Goal: Participate in discussion: Engage in conversation with other users on a specific topic

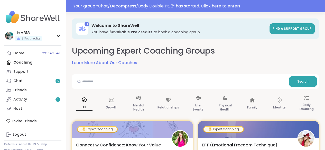
click at [93, 5] on div "Your group “ Chat/Decompress/Body Double Pt. 2 ” has started. Click here to ent…" at bounding box center [197, 6] width 249 height 6
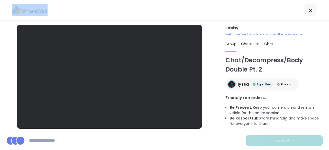
drag, startPoint x: 0, startPoint y: 0, endPoint x: 203, endPoint y: 34, distance: 205.9
click at [203, 34] on div "Lobby | Default - Microphone Array (2- Intel® Smart Sound Technology for Digita…" at bounding box center [164, 75] width 329 height 150
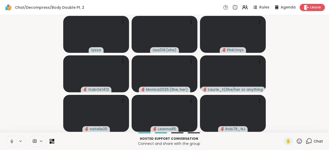
click at [306, 142] on icon at bounding box center [309, 141] width 6 height 6
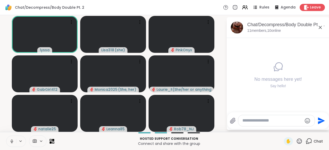
click at [250, 122] on textarea "Type your message" at bounding box center [272, 120] width 60 height 5
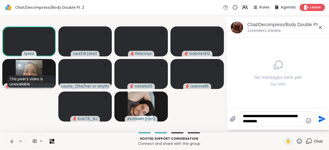
type textarea "**********"
click at [322, 120] on icon "Send" at bounding box center [322, 119] width 7 height 7
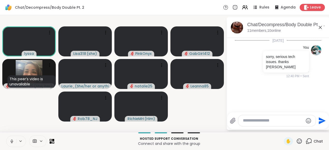
click at [11, 140] on icon at bounding box center [12, 141] width 5 height 5
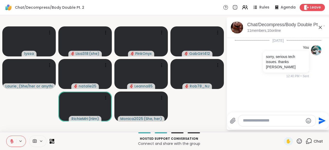
click at [296, 143] on icon at bounding box center [299, 141] width 6 height 6
click at [282, 131] on span "❤️" at bounding box center [284, 128] width 5 height 6
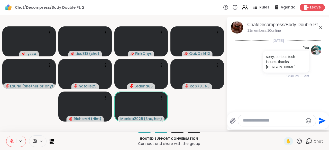
click at [297, 144] on icon at bounding box center [299, 141] width 6 height 6
click at [282, 129] on span "❤️" at bounding box center [284, 128] width 5 height 6
click at [297, 141] on icon at bounding box center [299, 141] width 5 height 5
click at [282, 130] on span "❤️" at bounding box center [284, 128] width 5 height 6
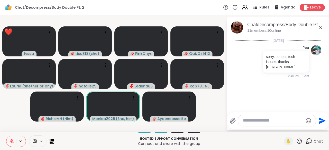
click at [299, 142] on icon at bounding box center [299, 141] width 6 height 6
click at [294, 129] on div "👍" at bounding box center [295, 128] width 9 height 8
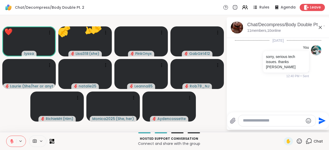
click at [296, 143] on icon at bounding box center [299, 141] width 6 height 6
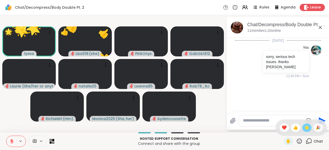
click at [305, 129] on div "🌟" at bounding box center [306, 128] width 9 height 8
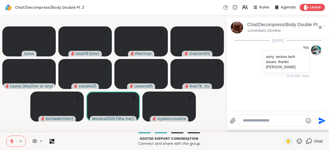
click at [255, 123] on textarea "Type your message" at bounding box center [273, 120] width 60 height 5
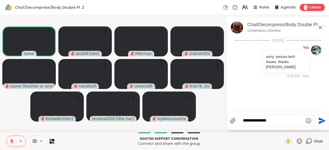
type textarea "**********"
click at [320, 125] on icon "Send" at bounding box center [321, 121] width 8 height 8
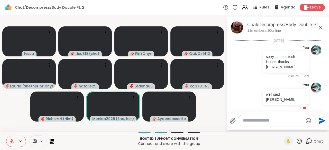
scroll to position [5, 0]
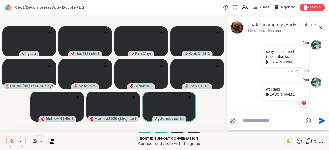
click at [256, 123] on textarea "Type your message" at bounding box center [273, 120] width 60 height 5
type textarea "**********"
click at [321, 122] on icon "Send" at bounding box center [322, 120] width 7 height 7
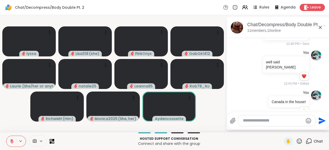
scroll to position [40, 0]
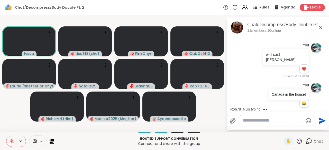
click at [256, 122] on textarea "Type your message" at bounding box center [273, 120] width 60 height 5
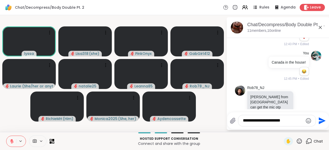
type textarea "**********"
click at [322, 124] on icon "Send" at bounding box center [321, 121] width 8 height 8
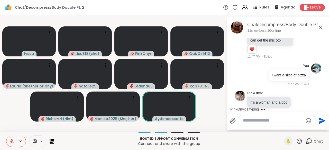
scroll to position [190, 0]
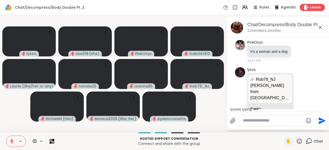
click at [259, 122] on textarea "Type your message" at bounding box center [273, 120] width 60 height 5
type textarea "*******"
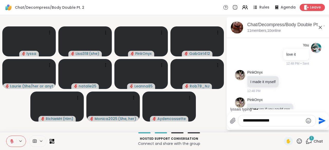
scroll to position [335, 0]
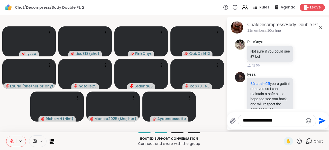
type textarea "**********"
click at [321, 122] on icon "Send" at bounding box center [322, 120] width 7 height 7
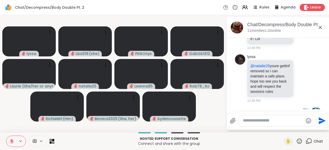
scroll to position [352, 0]
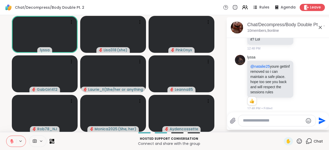
click at [254, 122] on textarea "Type your message" at bounding box center [273, 120] width 60 height 5
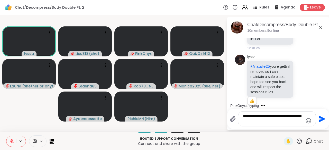
scroll to position [418, 0]
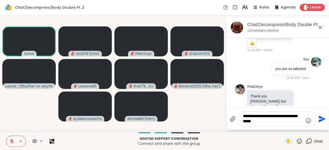
type textarea "**********"
click at [322, 120] on icon "Send" at bounding box center [322, 119] width 7 height 7
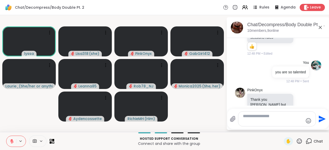
scroll to position [447, 0]
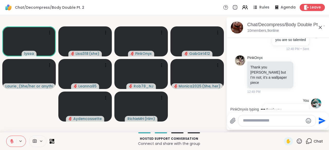
click at [259, 122] on textarea "Type your message" at bounding box center [273, 120] width 60 height 5
type textarea "*******"
click at [319, 123] on icon "Send" at bounding box center [322, 120] width 7 height 7
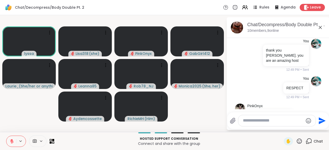
scroll to position [514, 0]
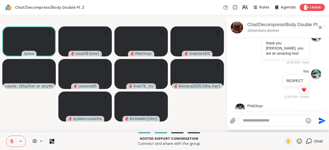
click at [8, 139] on button at bounding box center [11, 141] width 10 height 11
click at [8, 140] on button at bounding box center [11, 141] width 10 height 11
click at [8, 141] on button at bounding box center [11, 141] width 10 height 11
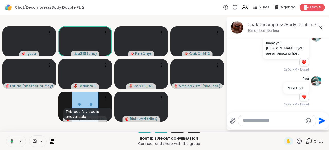
scroll to position [568, 0]
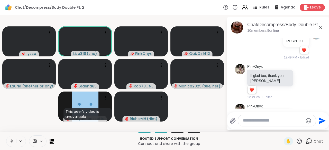
click at [10, 146] on button at bounding box center [11, 141] width 10 height 11
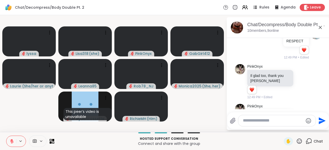
click at [294, 115] on div at bounding box center [296, 118] width 5 height 6
click at [299, 121] on div at bounding box center [297, 125] width 22 height 9
click at [299, 104] on div "PinkOnyx Yay [PERSON_NAME]! That’s awesome 12:50 PM" at bounding box center [278, 118] width 63 height 29
click at [300, 115] on icon at bounding box center [302, 117] width 5 height 5
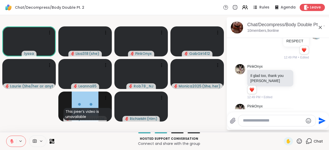
click at [298, 105] on button "Select Reaction: Heart" at bounding box center [302, 110] width 10 height 10
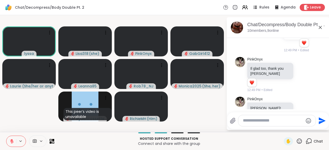
click at [12, 143] on icon at bounding box center [12, 142] width 4 height 4
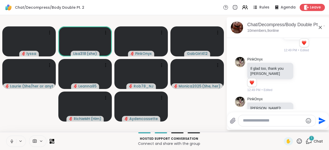
scroll to position [623, 0]
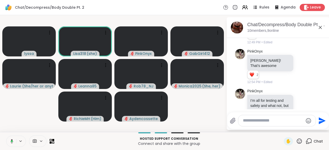
click at [8, 141] on button at bounding box center [11, 141] width 11 height 11
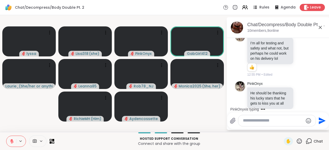
scroll to position [713, 0]
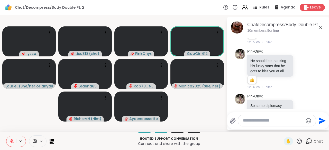
click at [10, 141] on icon at bounding box center [12, 141] width 5 height 5
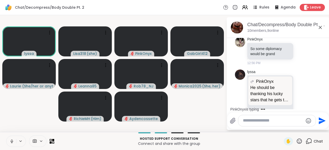
click at [12, 138] on button at bounding box center [11, 141] width 10 height 11
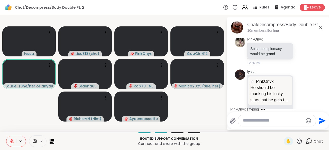
click at [8, 142] on button at bounding box center [11, 141] width 10 height 11
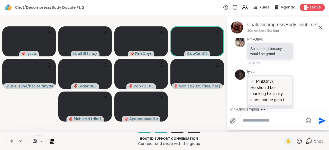
click at [8, 143] on button at bounding box center [11, 141] width 10 height 11
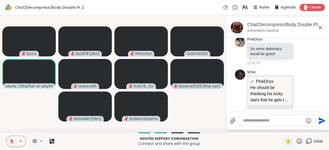
scroll to position [803, 0]
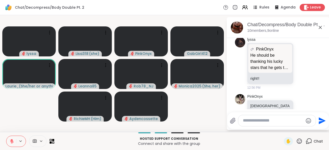
click at [9, 139] on button at bounding box center [11, 141] width 10 height 11
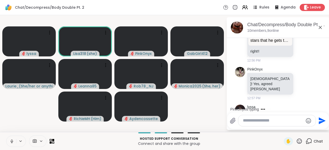
scroll to position [862, 0]
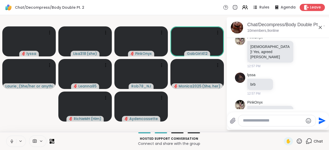
click at [9, 145] on button at bounding box center [11, 141] width 10 height 11
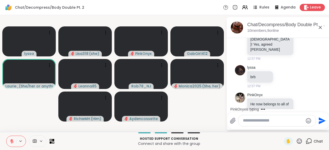
scroll to position [897, 0]
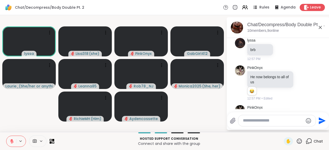
click at [15, 143] on button at bounding box center [11, 141] width 10 height 11
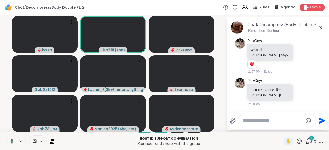
scroll to position [996, 0]
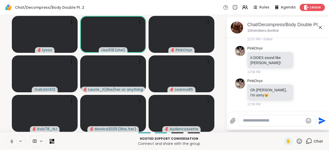
click at [8, 143] on button at bounding box center [11, 141] width 10 height 11
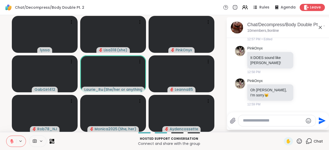
click at [252, 122] on textarea "Type your message" at bounding box center [273, 120] width 60 height 5
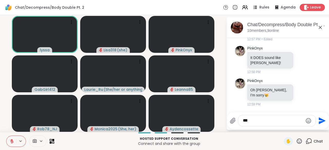
type textarea "***"
click at [322, 123] on icon "Send" at bounding box center [321, 121] width 8 height 8
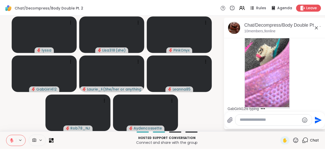
scroll to position [1187, 0]
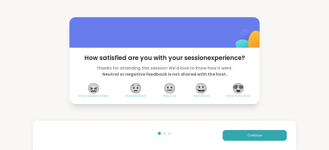
click at [238, 91] on span "😍" at bounding box center [238, 88] width 13 height 9
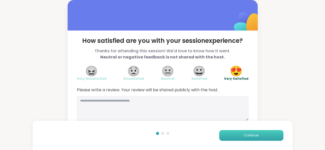
click at [250, 133] on span "Continue" at bounding box center [251, 135] width 14 height 5
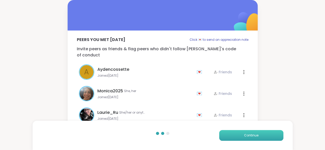
click at [250, 133] on span "Continue" at bounding box center [251, 135] width 14 height 5
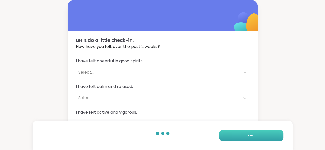
click at [250, 133] on span "Finish" at bounding box center [251, 135] width 9 height 5
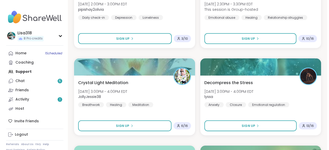
scroll to position [483, 0]
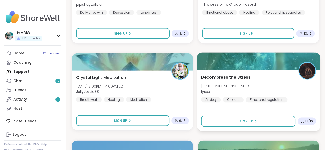
click at [297, 106] on div "Decompress the Stress [DATE] 3:00PM - 4:00PM EDT lyssa Anxiety Closure Emotiona…" at bounding box center [258, 100] width 123 height 61
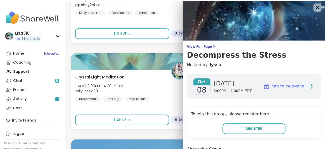
scroll to position [0, 0]
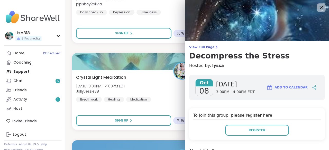
click at [318, 9] on icon at bounding box center [321, 7] width 6 height 6
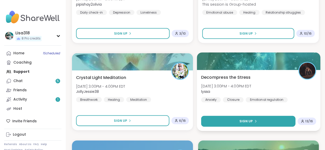
click at [245, 122] on span "Sign Up" at bounding box center [246, 121] width 14 height 5
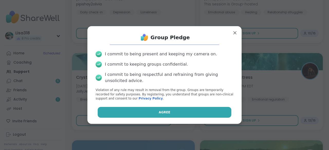
click at [198, 108] on button "Agree" at bounding box center [165, 112] width 134 height 11
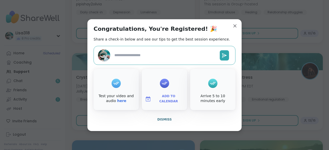
type textarea "*"
